Goal: Check status

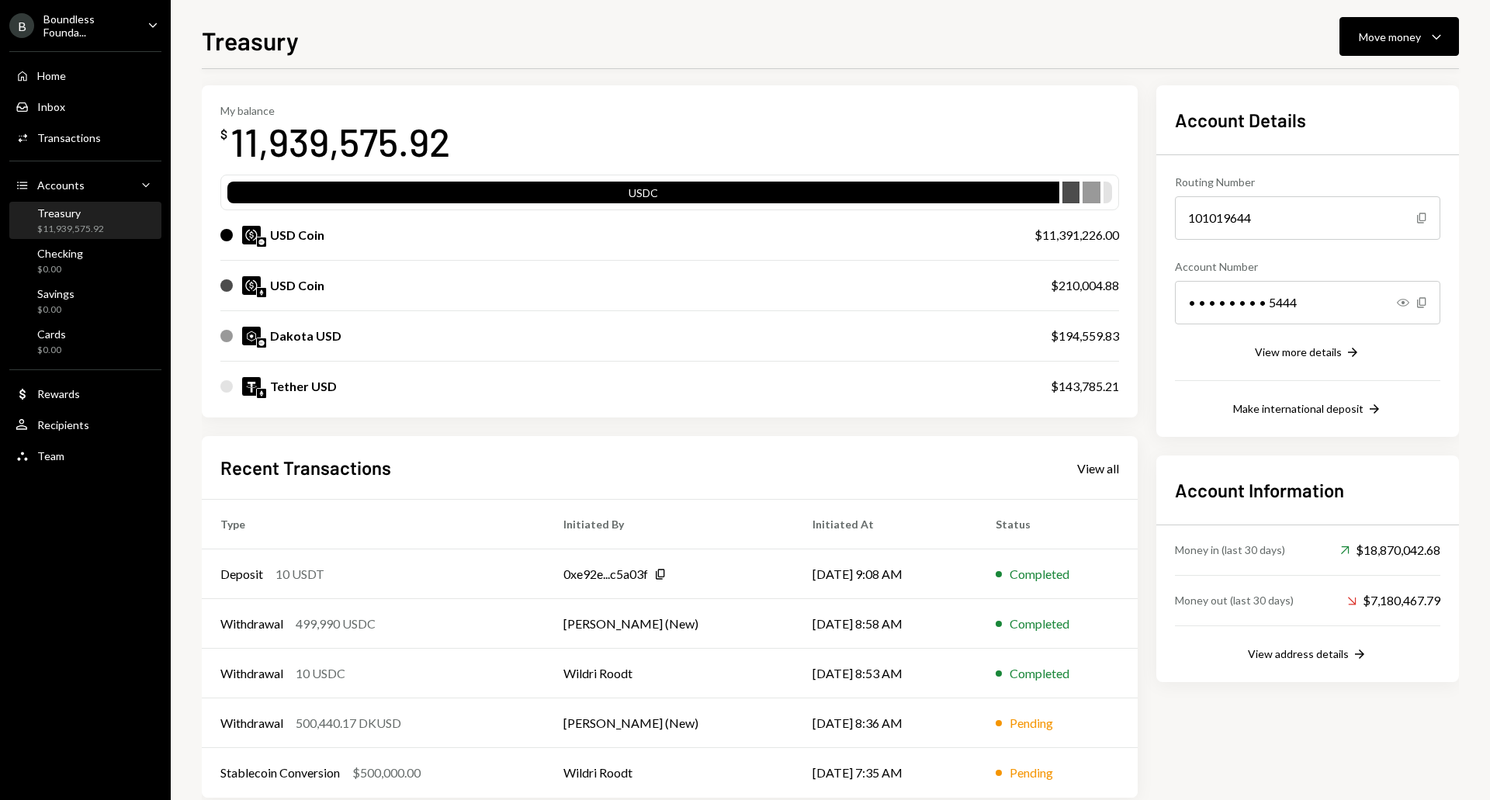
scroll to position [85, 0]
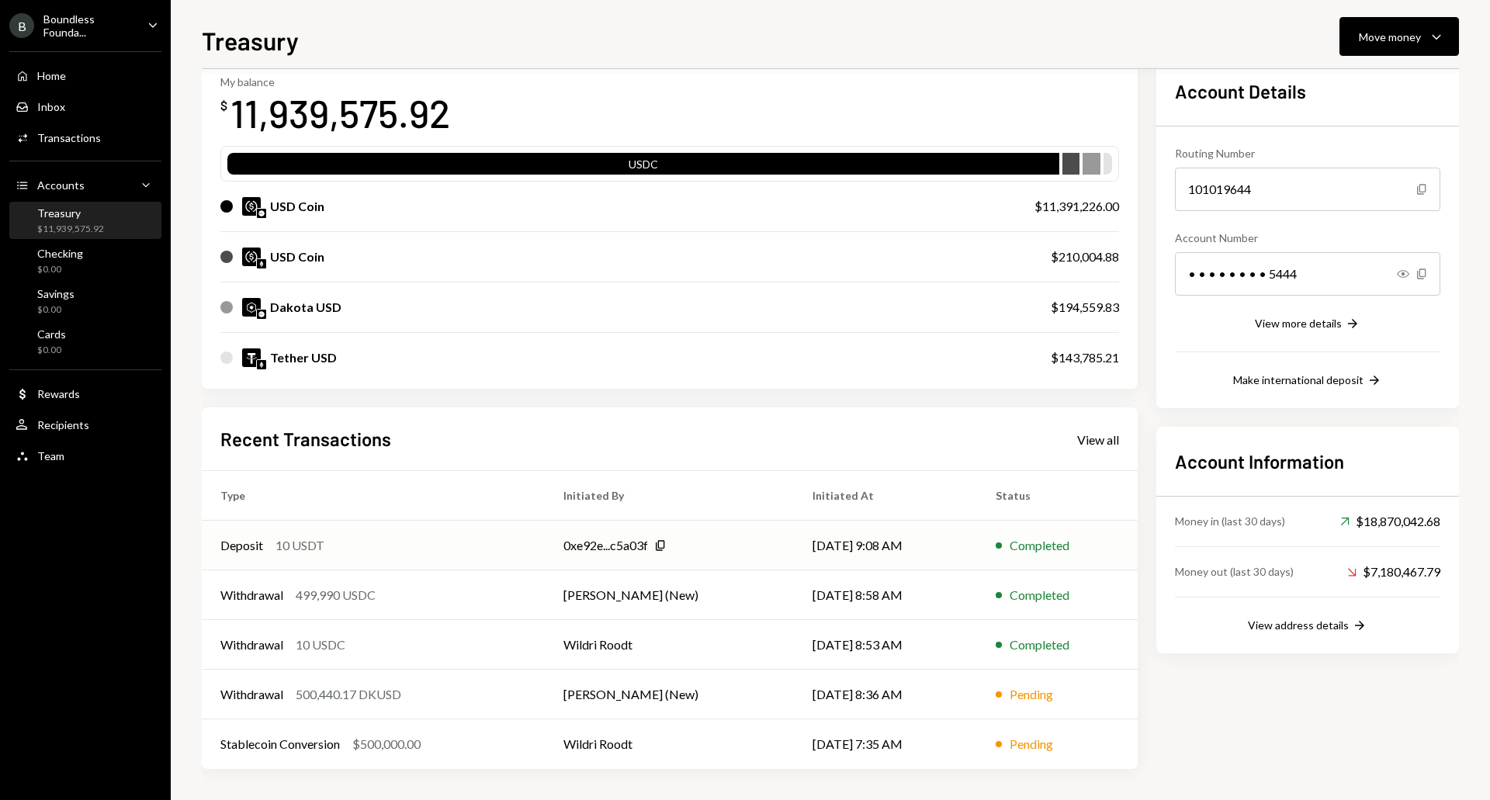
click at [381, 545] on div "Deposit 10 USDT" at bounding box center [373, 545] width 306 height 19
